Goal: Register for event/course

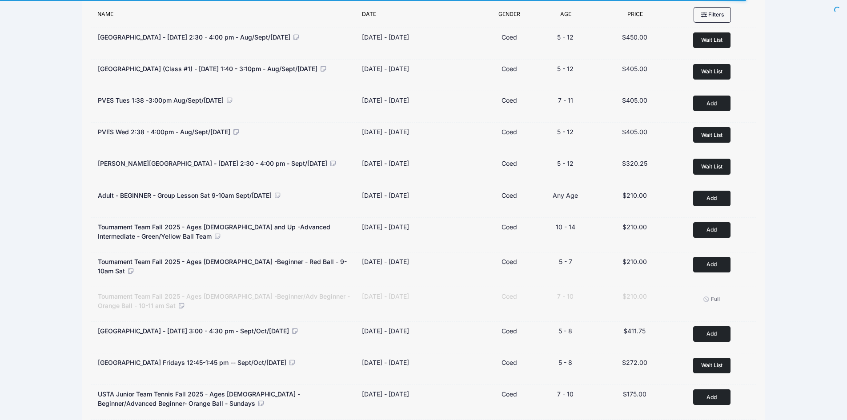
scroll to position [267, 0]
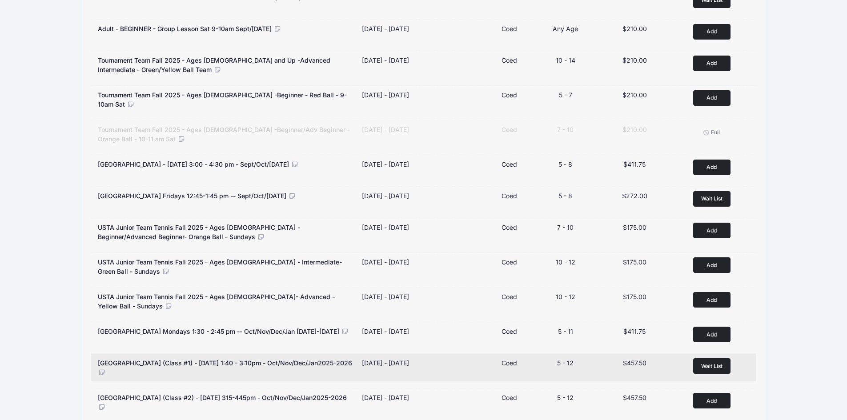
click at [711, 365] on span "Wait List" at bounding box center [711, 366] width 21 height 7
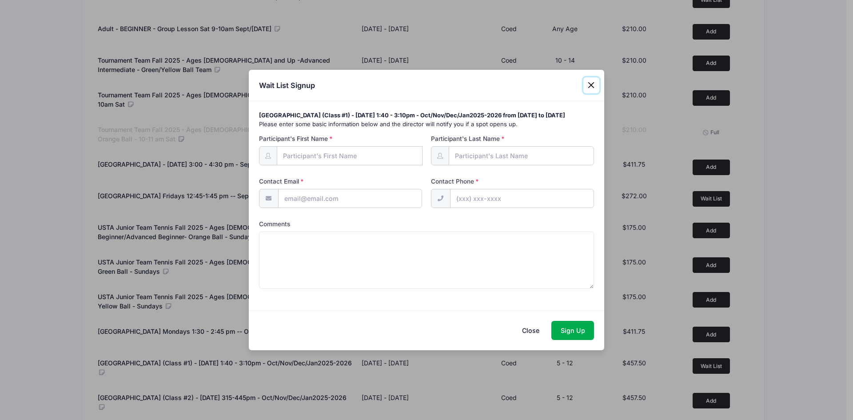
click at [591, 83] on button "Close" at bounding box center [591, 85] width 16 height 16
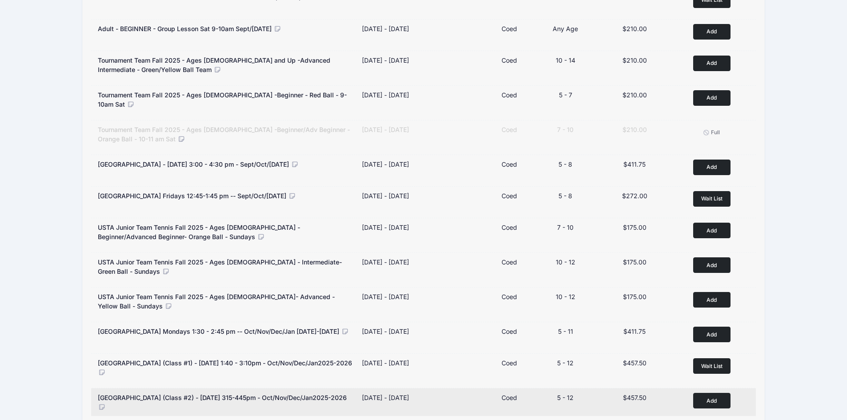
click at [711, 402] on button "Add to Cart" at bounding box center [711, 401] width 37 height 16
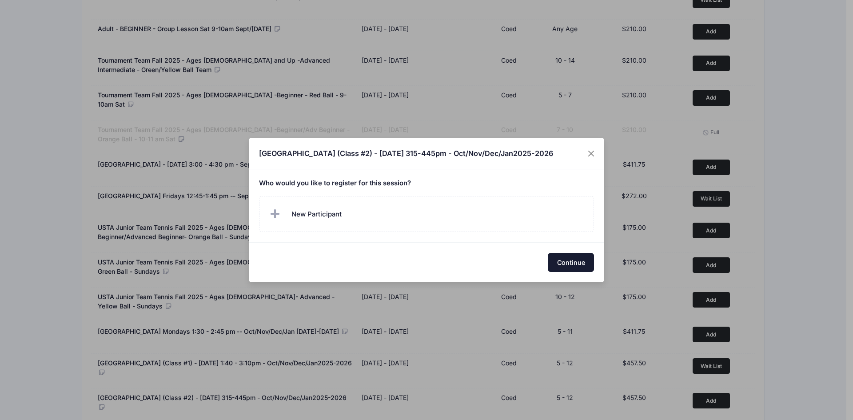
click at [581, 265] on button "Continue" at bounding box center [571, 262] width 46 height 19
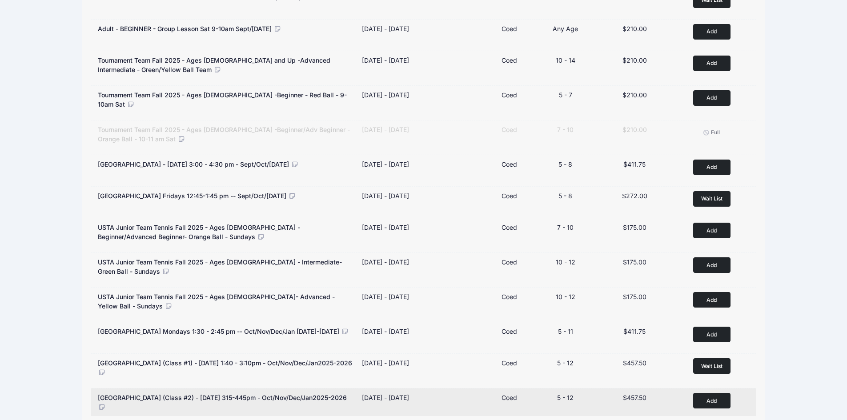
click at [712, 396] on button "Add to Cart" at bounding box center [711, 401] width 37 height 16
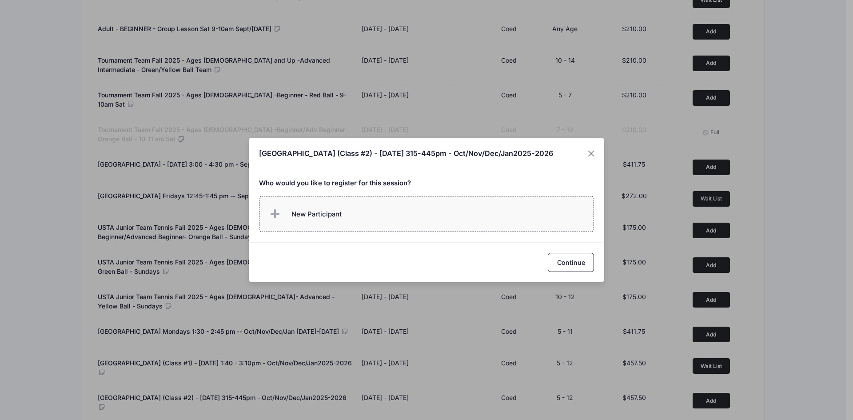
click at [332, 212] on span "New Participant" at bounding box center [317, 214] width 50 height 10
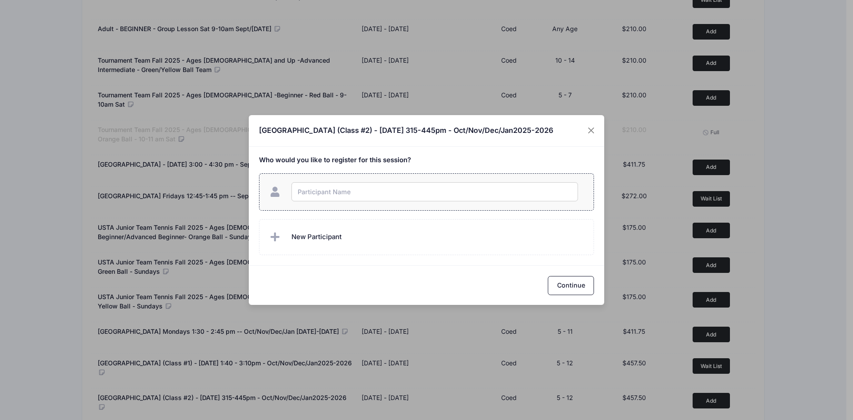
click at [335, 192] on input "text" at bounding box center [435, 191] width 287 height 19
type input "[PERSON_NAME]"
checkbox input "true"
click at [591, 292] on button "Continue" at bounding box center [571, 285] width 46 height 19
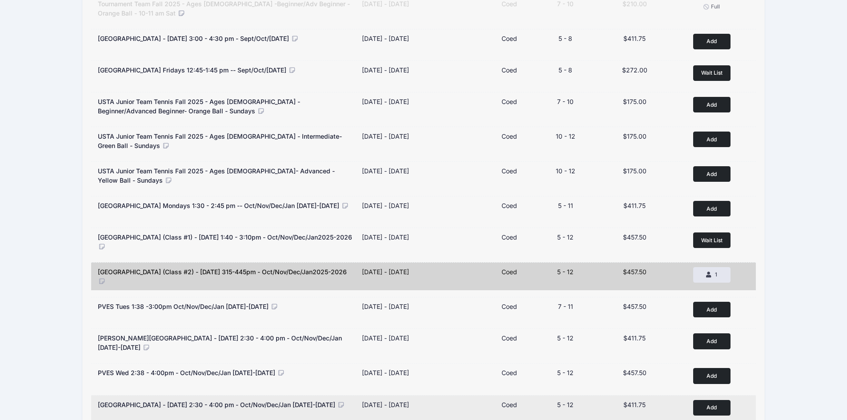
scroll to position [400, 0]
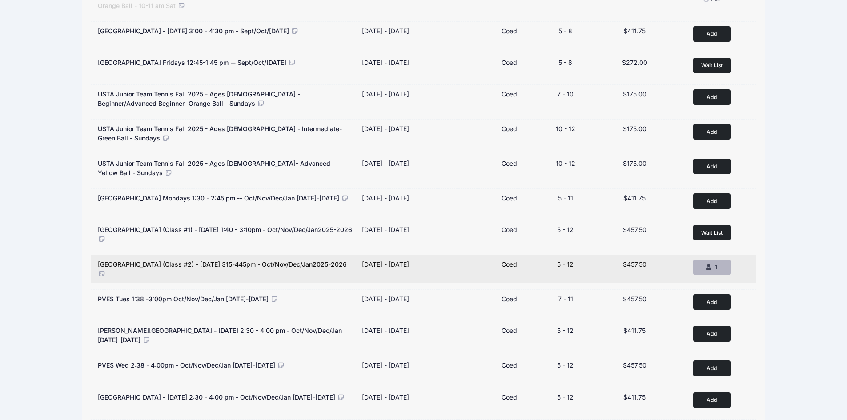
click at [719, 265] on div "1" at bounding box center [711, 267] width 22 height 8
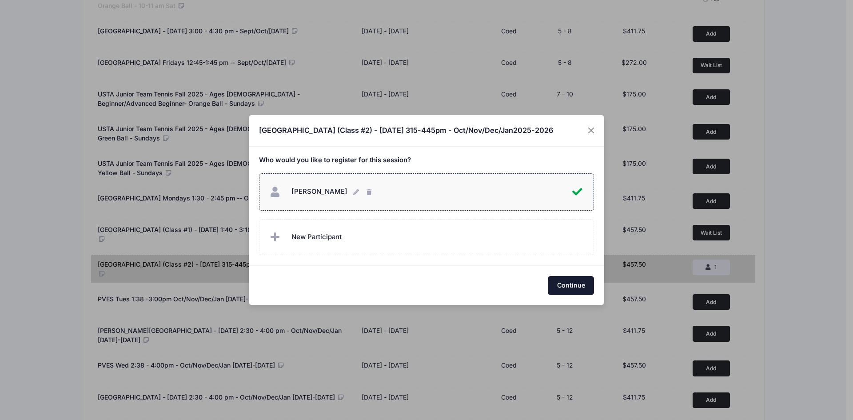
click at [562, 283] on button "Continue" at bounding box center [571, 285] width 46 height 19
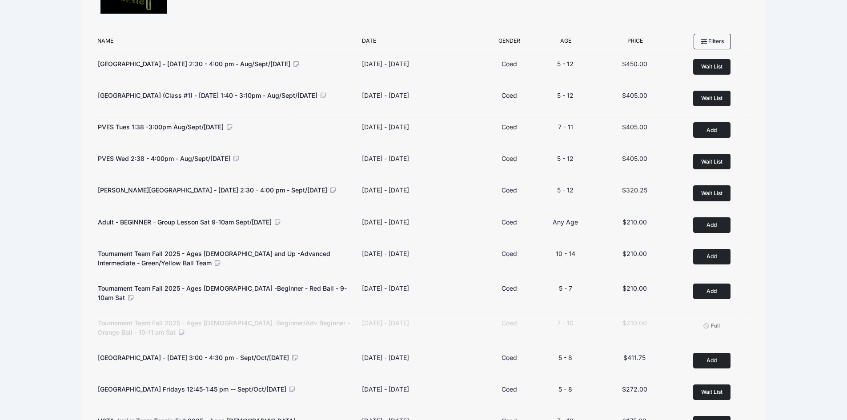
scroll to position [0, 0]
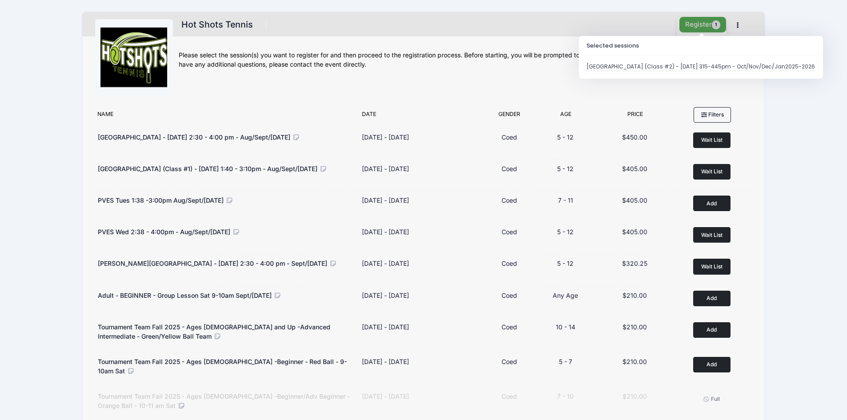
click at [708, 21] on button "Register 1" at bounding box center [702, 25] width 47 height 16
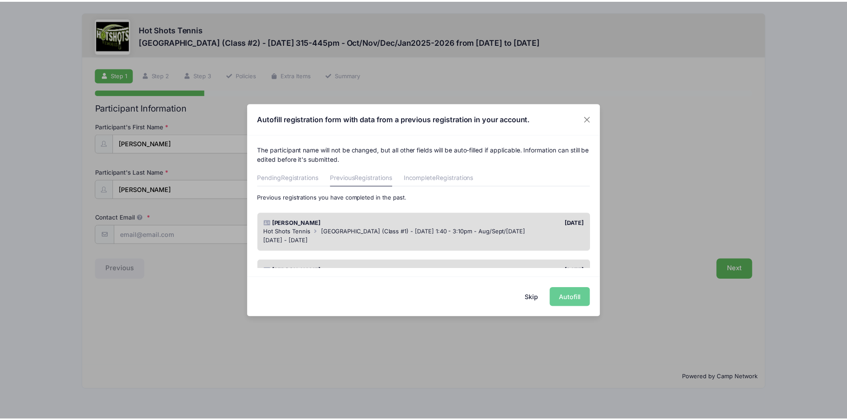
scroll to position [44, 0]
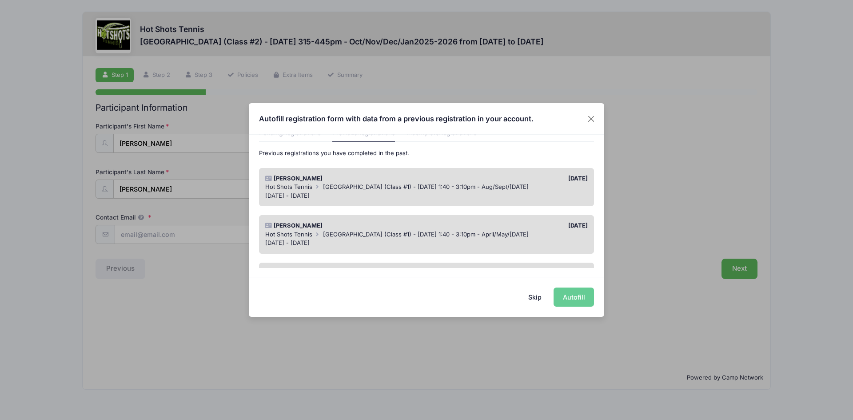
click at [580, 192] on div "[DATE] - [DATE]" at bounding box center [426, 196] width 323 height 9
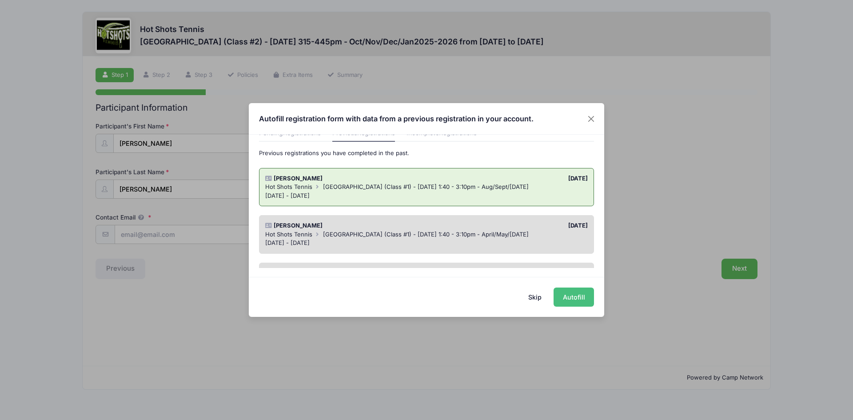
click at [578, 298] on button "Autofill" at bounding box center [574, 297] width 40 height 19
type input "mhchen93@yahoo.com"
type input "10/01/2016"
type input "2757 Ceilhunt Ave"
type input "Los Angeles"
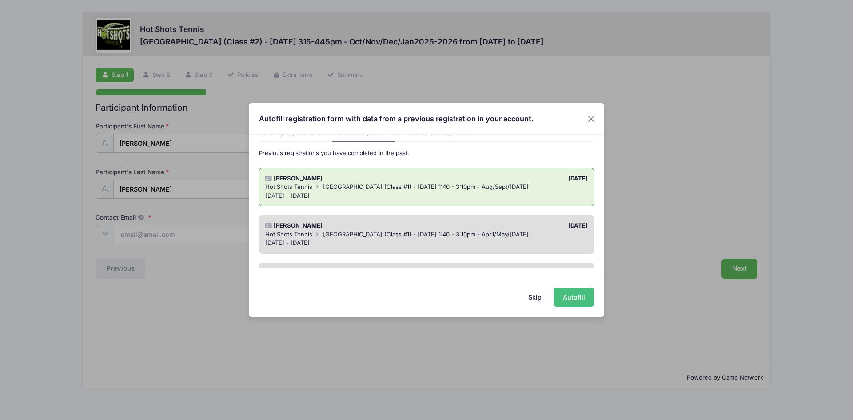
select select "CA"
type input "90064"
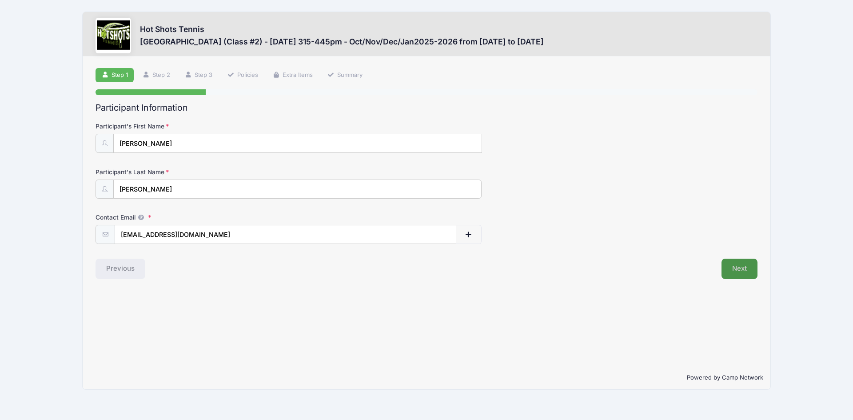
click at [741, 273] on button "Next" at bounding box center [740, 269] width 36 height 20
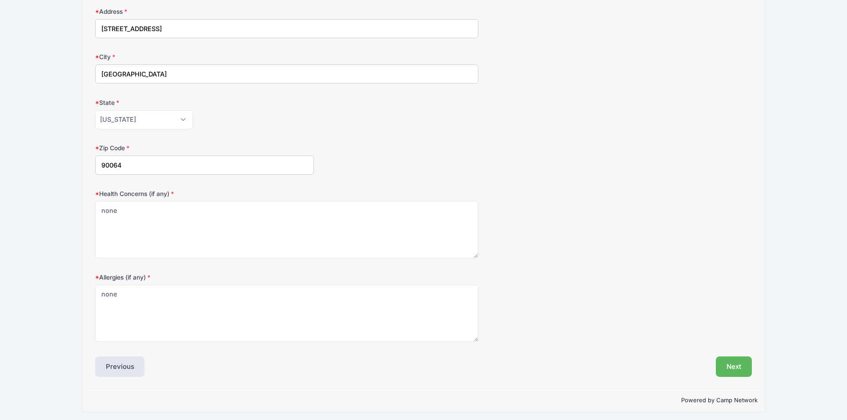
scroll to position [164, 0]
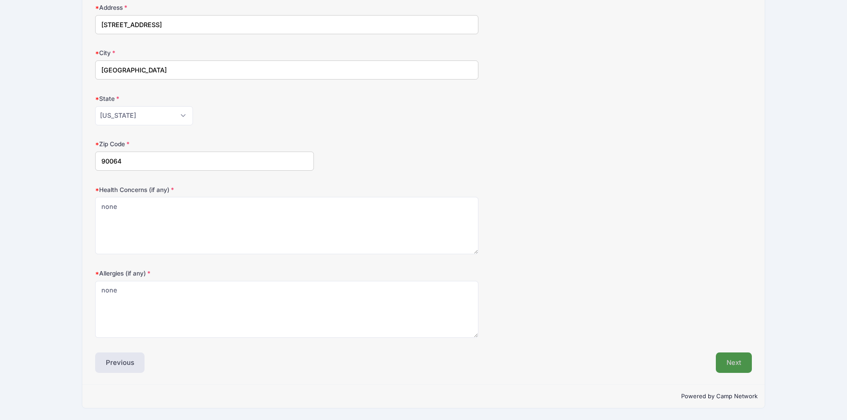
click at [742, 360] on button "Next" at bounding box center [733, 362] width 36 height 20
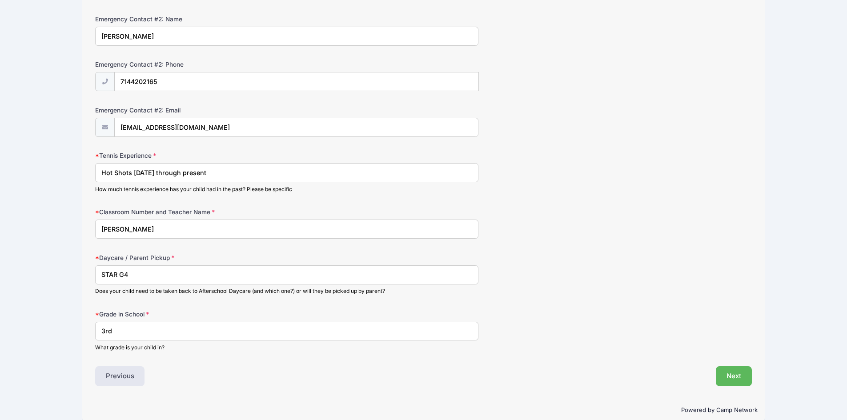
scroll to position [394, 0]
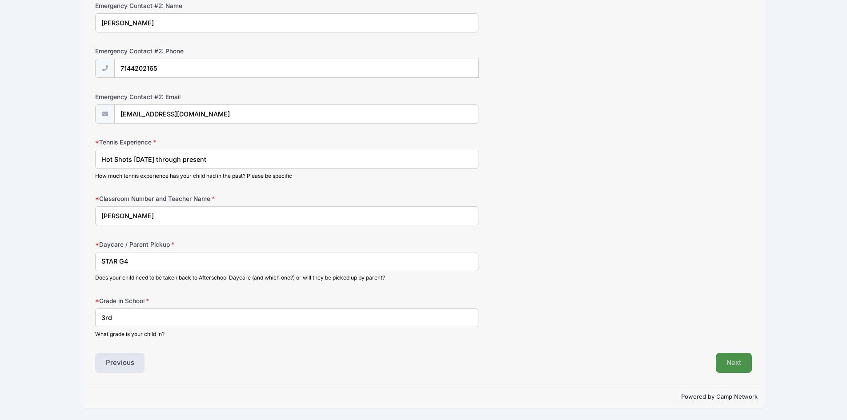
click at [732, 360] on button "Next" at bounding box center [733, 363] width 36 height 20
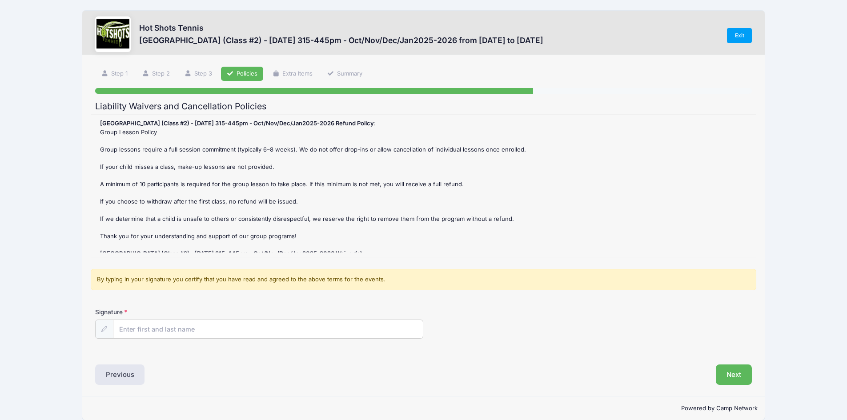
scroll to position [0, 0]
click at [141, 388] on div "Step 4 /7 Step 1 Step 2 Step 3 Policies Extra Items Summary Participant Informa…" at bounding box center [423, 227] width 683 height 342
click at [132, 380] on button "Previous" at bounding box center [120, 376] width 50 height 20
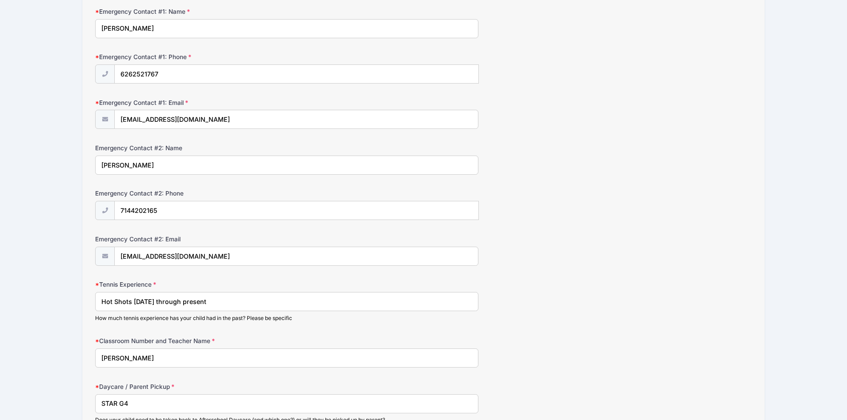
scroll to position [267, 0]
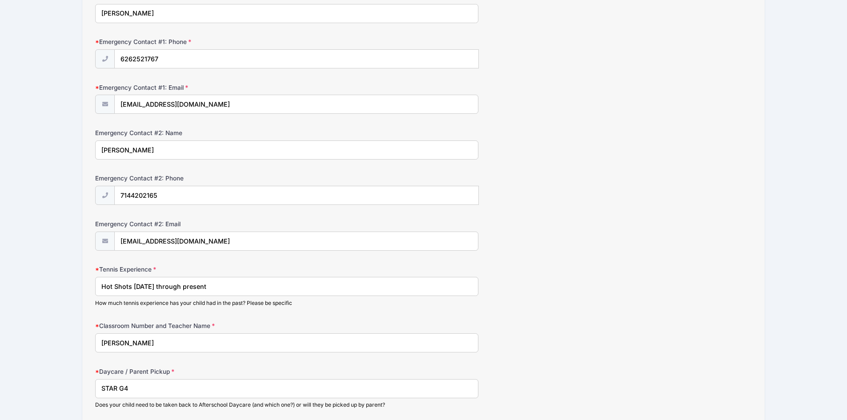
drag, startPoint x: 145, startPoint y: 343, endPoint x: 58, endPoint y: 342, distance: 87.1
click at [58, 342] on div "Hot Shots Tennis Broadway Elementary (Class #2) - Tuesday 315-445pm - Oct/Nov/D…" at bounding box center [423, 140] width 820 height 814
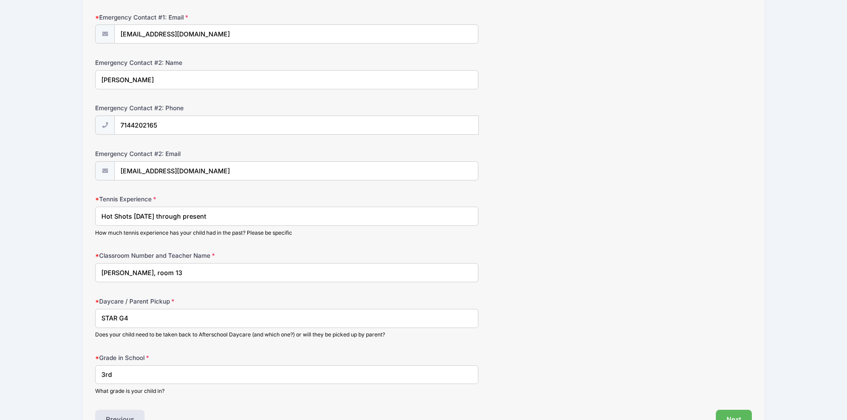
scroll to position [356, 0]
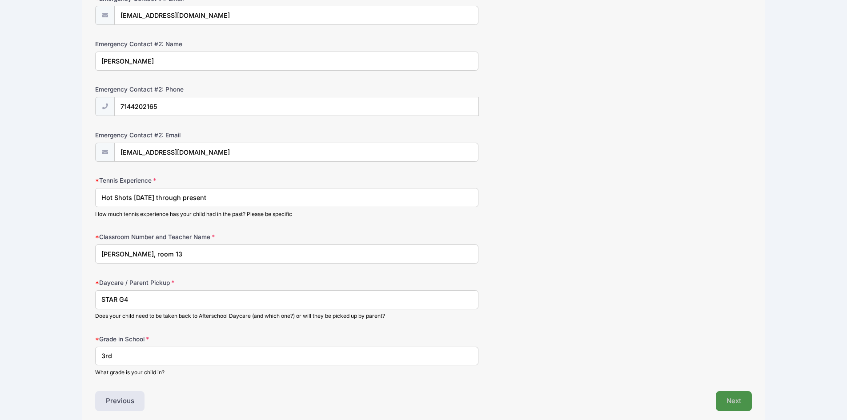
type input "Geiger, room 13"
click at [725, 403] on button "Next" at bounding box center [733, 401] width 36 height 20
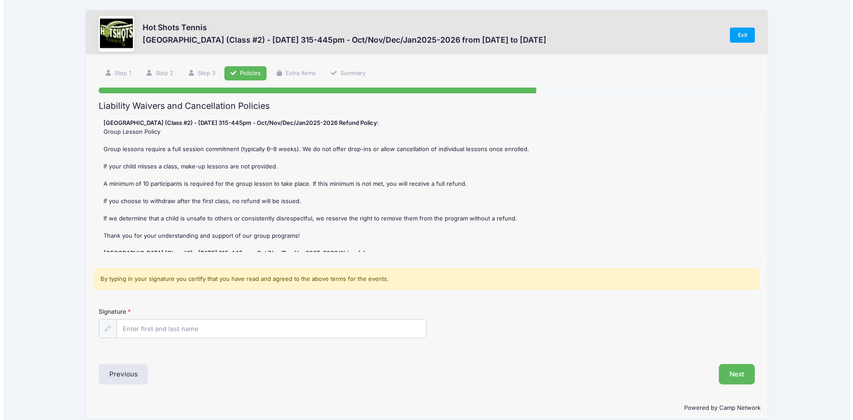
scroll to position [0, 0]
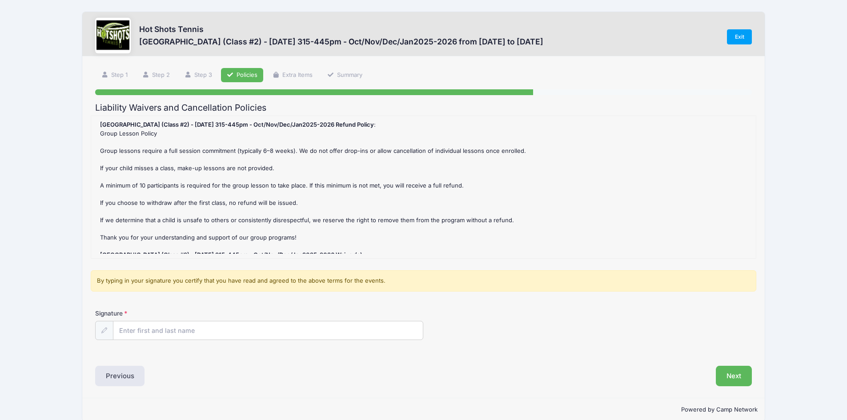
click at [297, 357] on div "Liability Waivers and Cancellation Policies Broadway Elementary (Class #2) - Tu…" at bounding box center [423, 245] width 656 height 284
click at [293, 332] on input "Signature" at bounding box center [268, 330] width 310 height 19
type input "Michelle Chen"
click at [724, 377] on button "Next" at bounding box center [733, 376] width 36 height 20
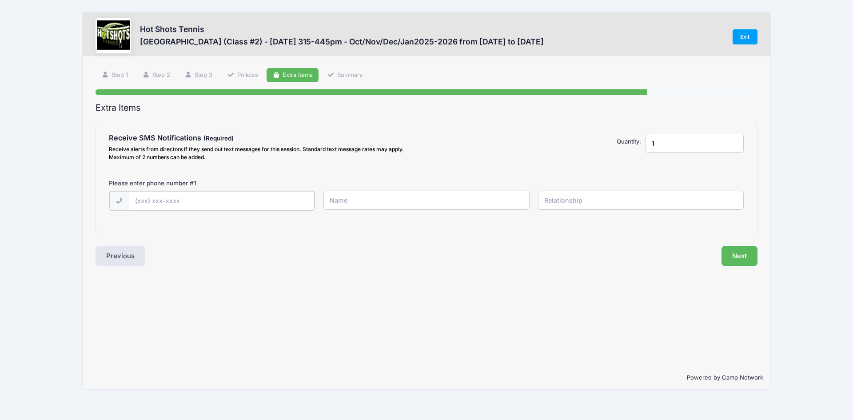
click at [205, 206] on input "text" at bounding box center [222, 200] width 186 height 19
type input "(626) 252-1767"
click at [440, 210] on input "text" at bounding box center [427, 200] width 206 height 19
click at [429, 198] on input "text" at bounding box center [427, 200] width 206 height 19
type input "Michelle Chen"
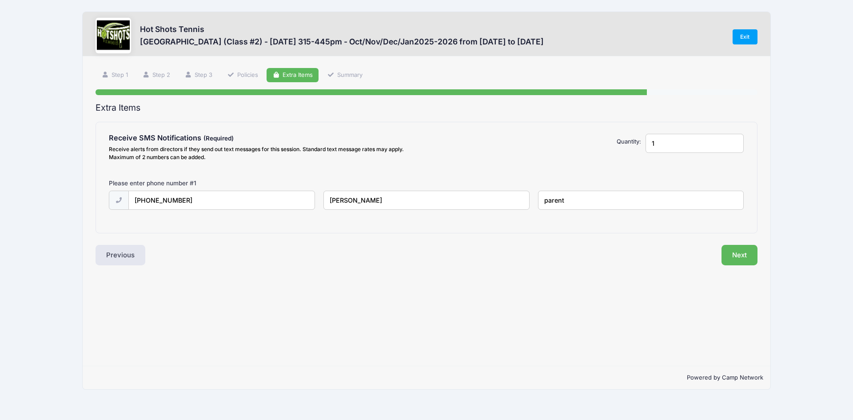
type input "parent"
click at [219, 232] on div "Receive SMS Notifications Receive alerts from directors if they send out text m…" at bounding box center [426, 177] width 661 height 111
drag, startPoint x: 658, startPoint y: 142, endPoint x: 645, endPoint y: 144, distance: 12.5
click at [646, 144] on input "1" at bounding box center [695, 143] width 99 height 19
type input "2"
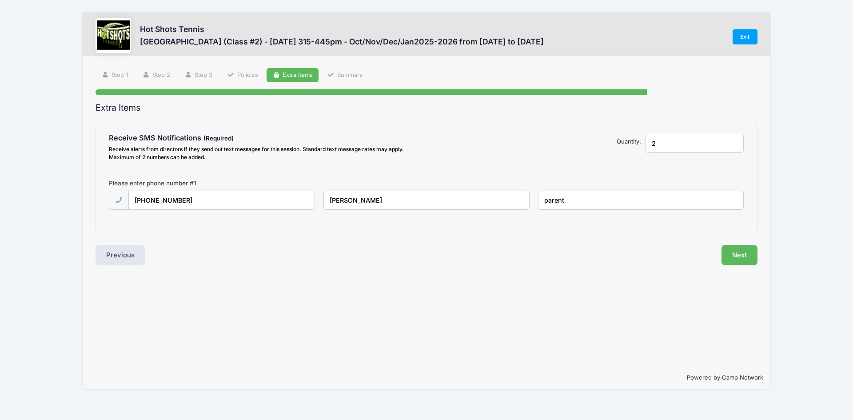
click at [738, 141] on input "2" at bounding box center [695, 143] width 99 height 19
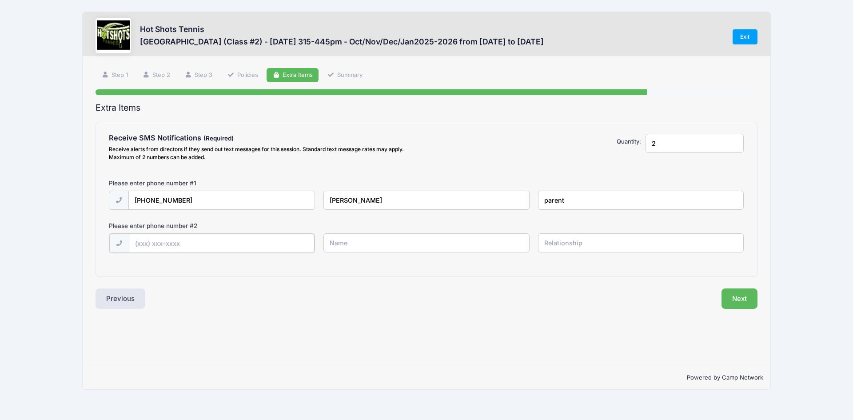
click at [269, 245] on input "text" at bounding box center [222, 243] width 186 height 19
type input "(714) 420-2165"
type input "Matthew Roethle"
type input "parent"
click at [744, 295] on button "Next" at bounding box center [740, 298] width 36 height 20
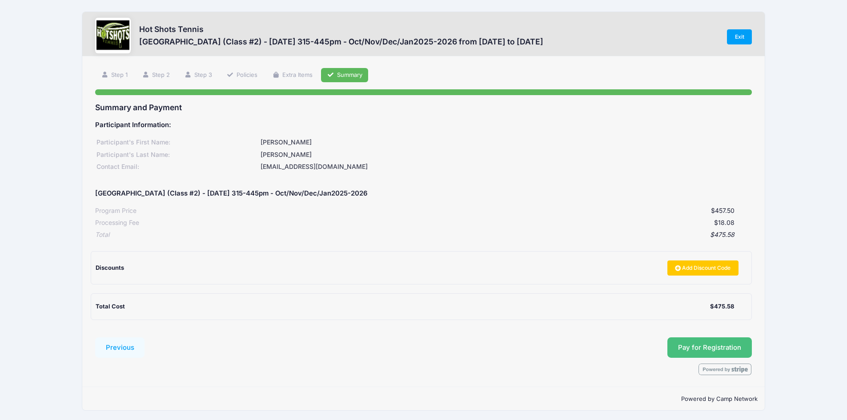
click at [732, 347] on button "Pay for Registration" at bounding box center [709, 347] width 84 height 20
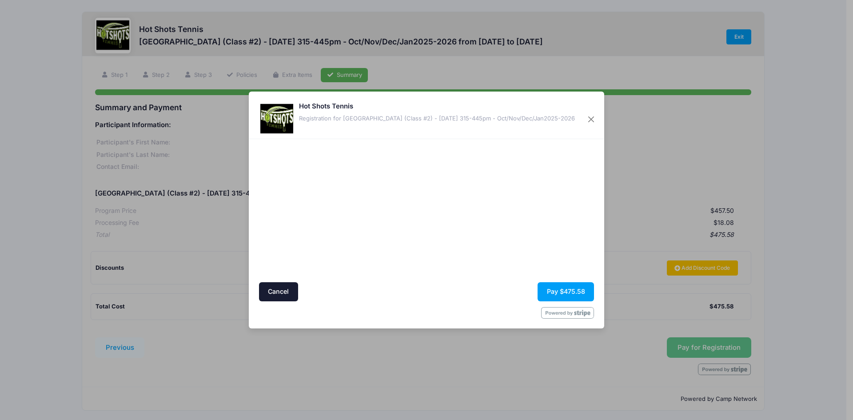
click at [360, 307] on div at bounding box center [427, 313] width 336 height 12
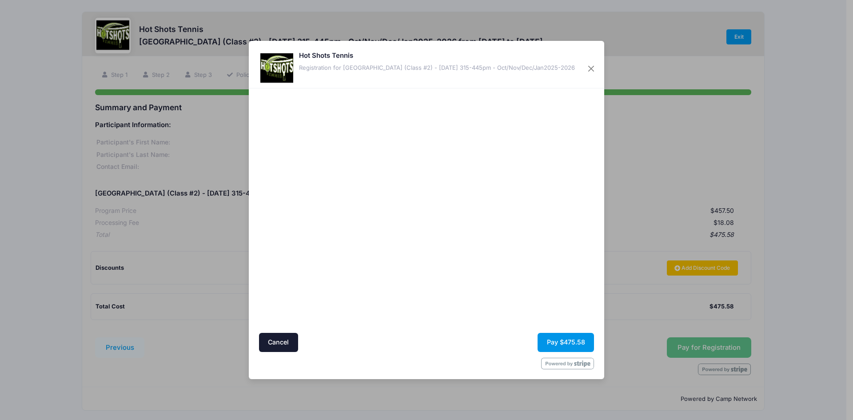
click at [574, 345] on button "Pay $475.58" at bounding box center [566, 342] width 56 height 19
